Goal: Information Seeking & Learning: Compare options

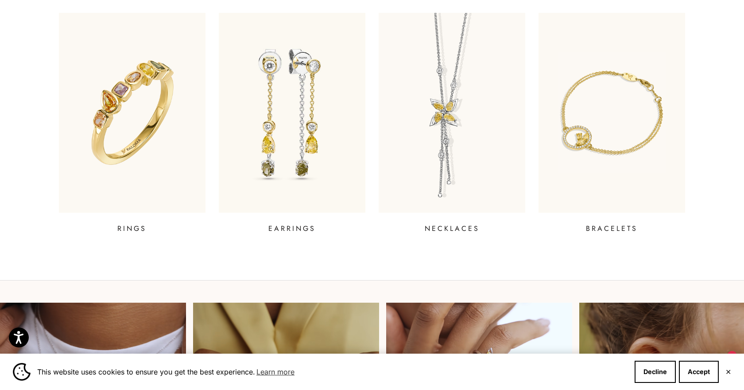
scroll to position [400, 0]
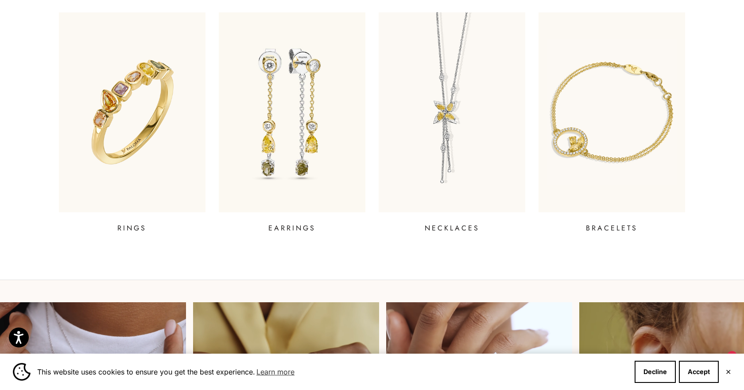
click at [640, 128] on img at bounding box center [612, 111] width 176 height 239
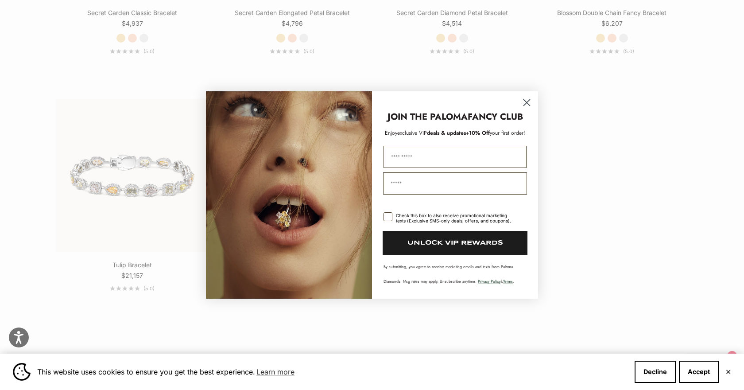
scroll to position [776, 0]
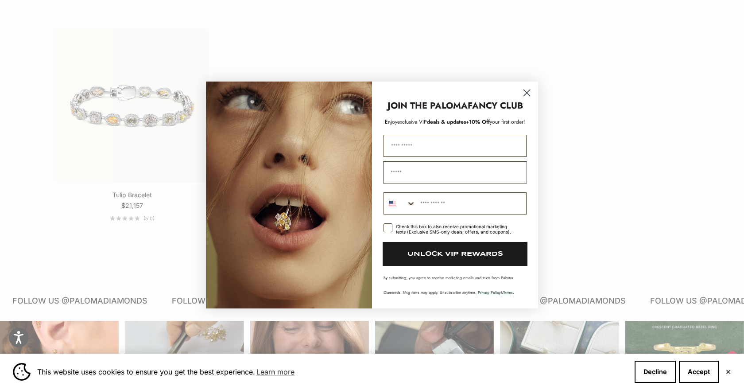
click at [525, 91] on icon "Close dialog" at bounding box center [527, 93] width 6 height 6
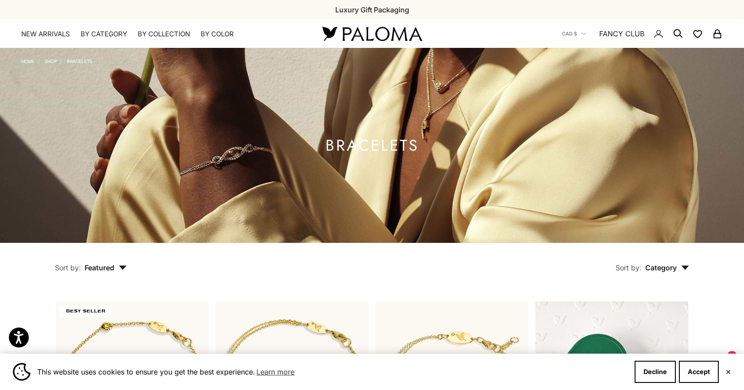
scroll to position [0, 0]
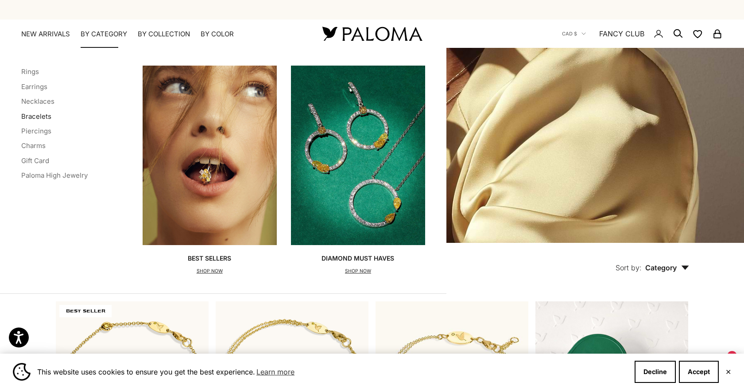
drag, startPoint x: 32, startPoint y: 113, endPoint x: 45, endPoint y: 118, distance: 14.2
click at [32, 113] on link "Bracelets" at bounding box center [36, 116] width 30 height 8
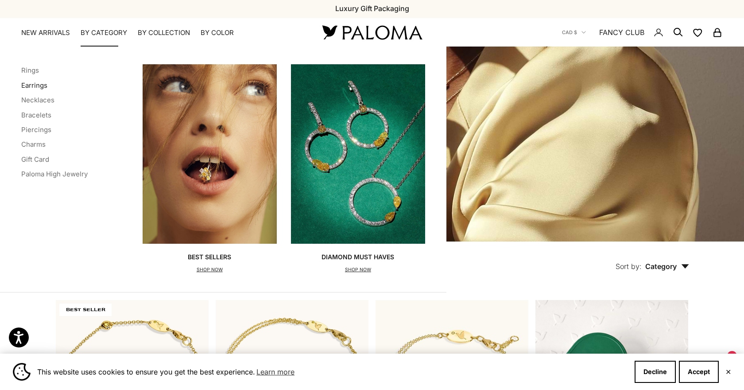
scroll to position [2, 0]
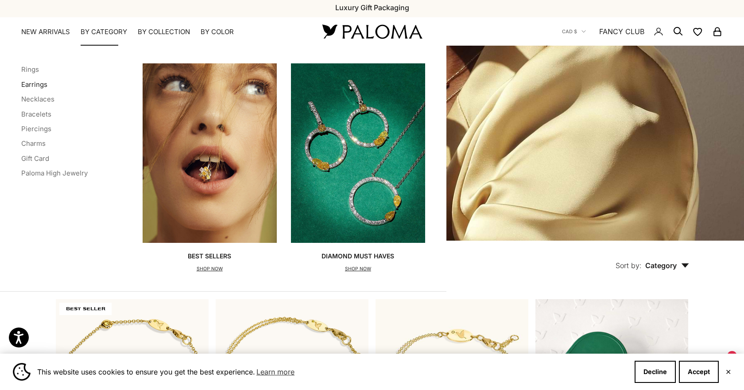
click at [43, 87] on link "Earrings" at bounding box center [34, 84] width 26 height 8
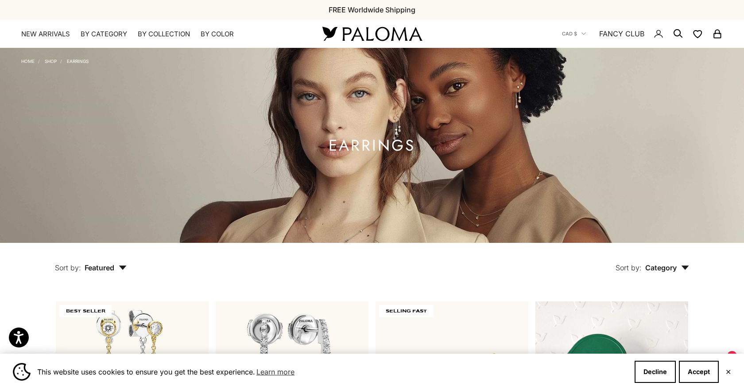
scroll to position [0, 0]
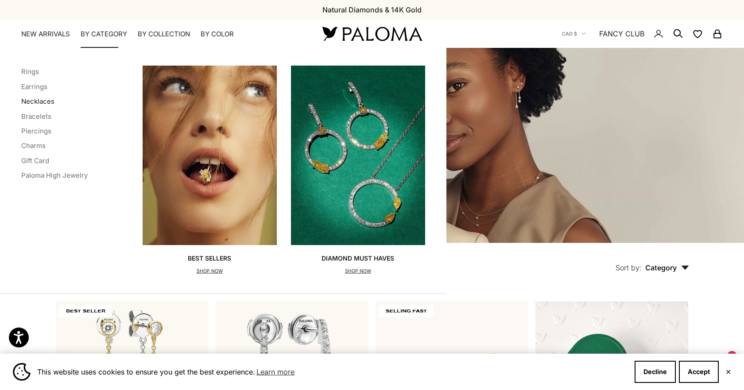
click at [36, 100] on link "Necklaces" at bounding box center [37, 101] width 33 height 8
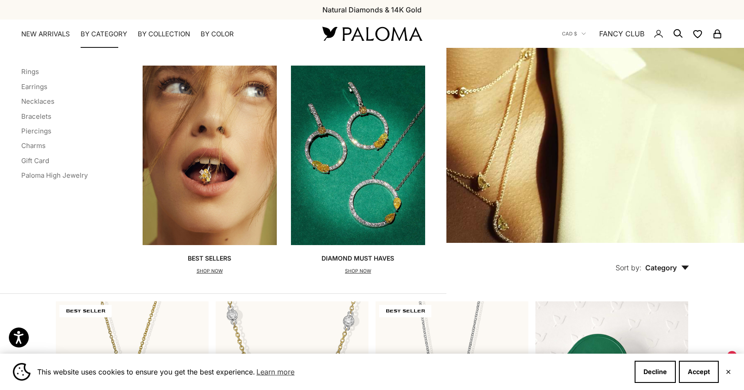
scroll to position [3, 0]
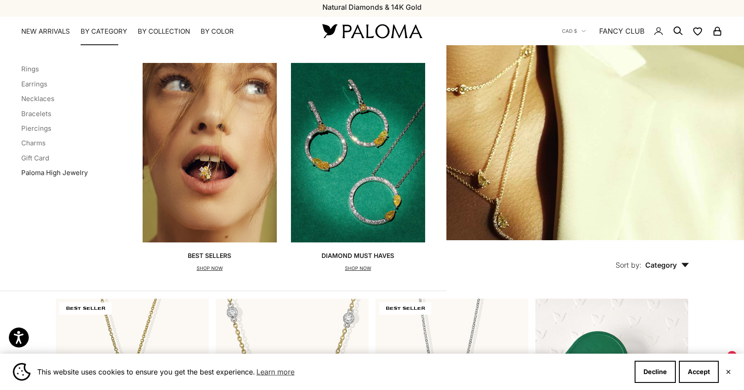
click at [64, 171] on link "Paloma High Jewelry" at bounding box center [54, 172] width 66 height 8
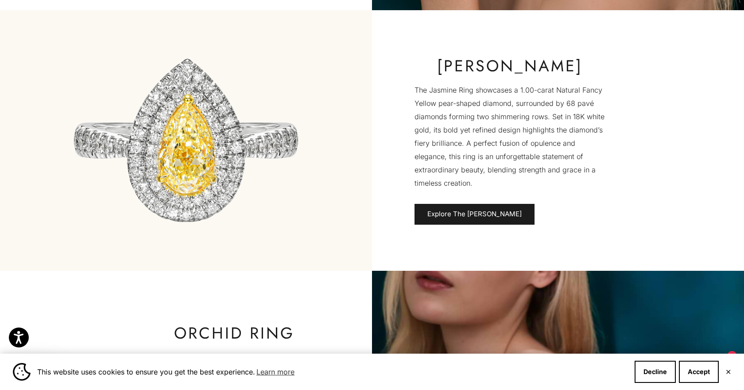
scroll to position [2056, 0]
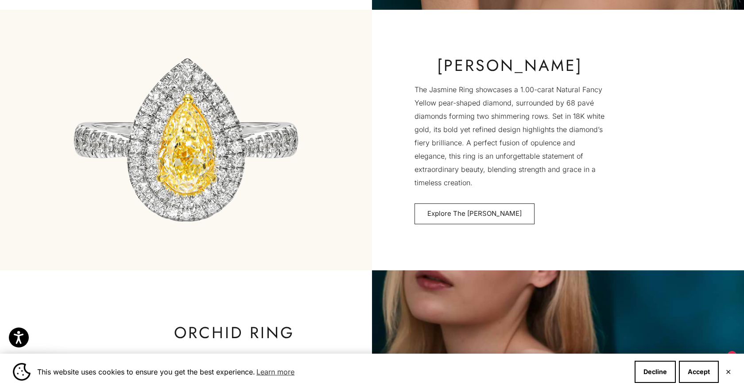
click at [455, 216] on link "Explore The Jasmin Ring" at bounding box center [475, 213] width 120 height 21
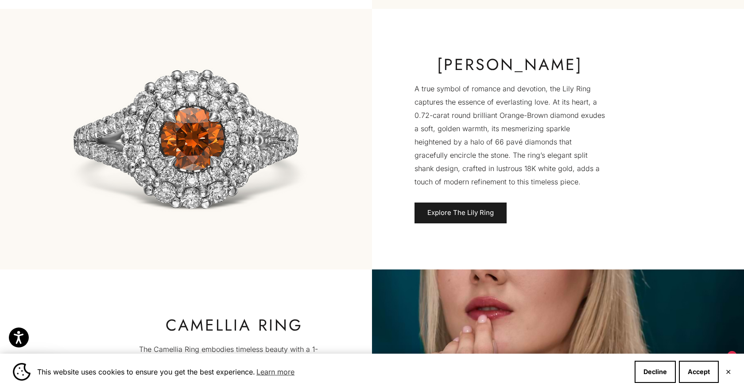
scroll to position [1539, 0]
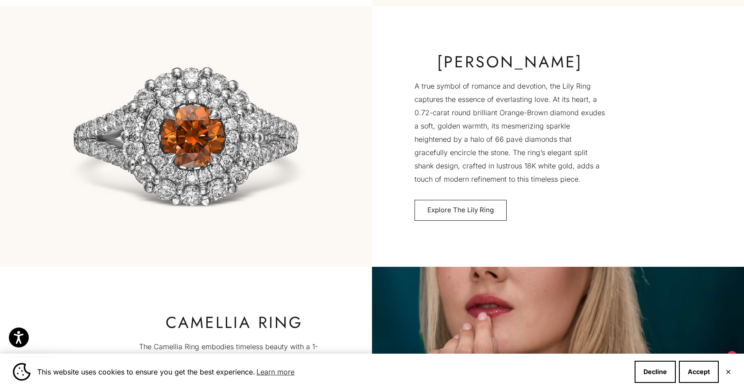
click at [443, 211] on link "Explore The Lily Ring" at bounding box center [461, 210] width 92 height 21
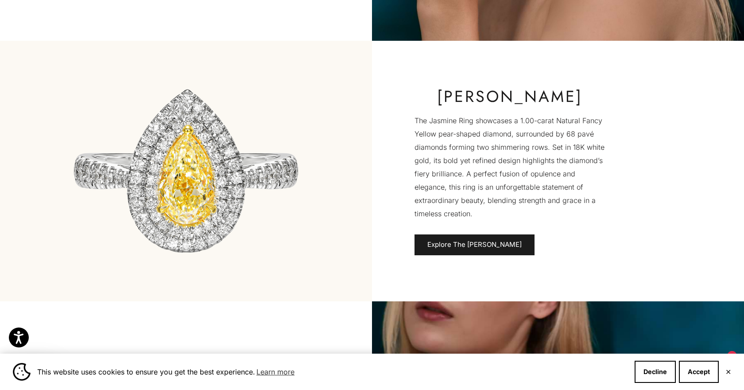
scroll to position [2025, 0]
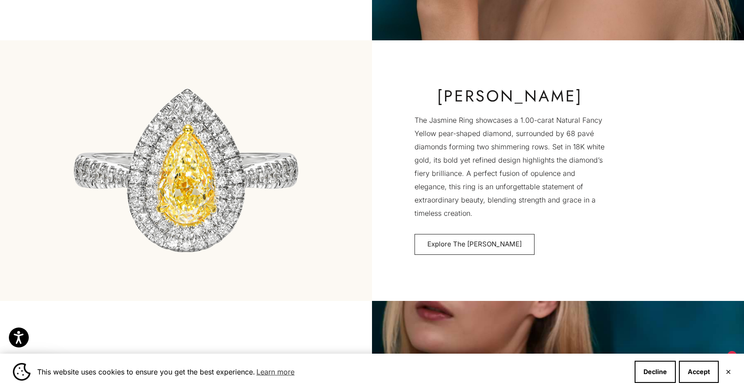
click at [454, 243] on link "Explore The Jasmin Ring" at bounding box center [475, 244] width 120 height 21
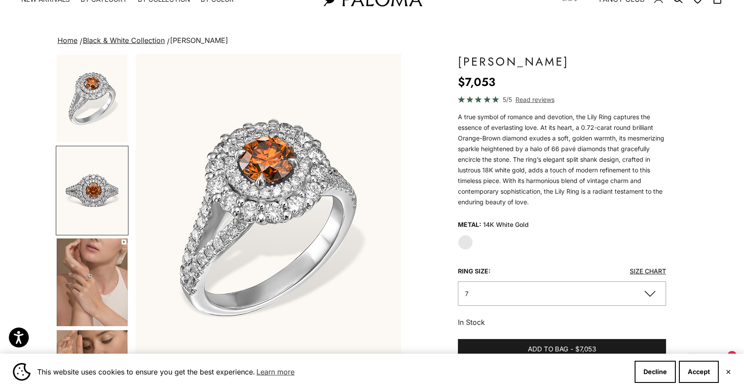
scroll to position [0, 276]
